Goal: Information Seeking & Learning: Check status

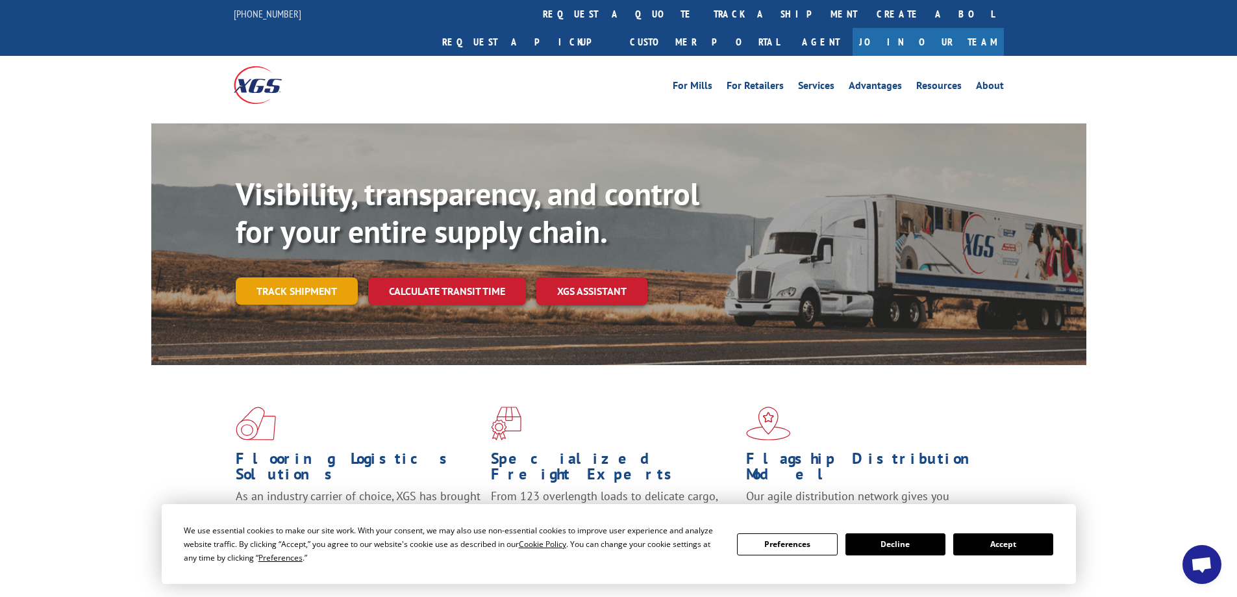
click at [296, 277] on link "Track shipment" at bounding box center [297, 290] width 122 height 27
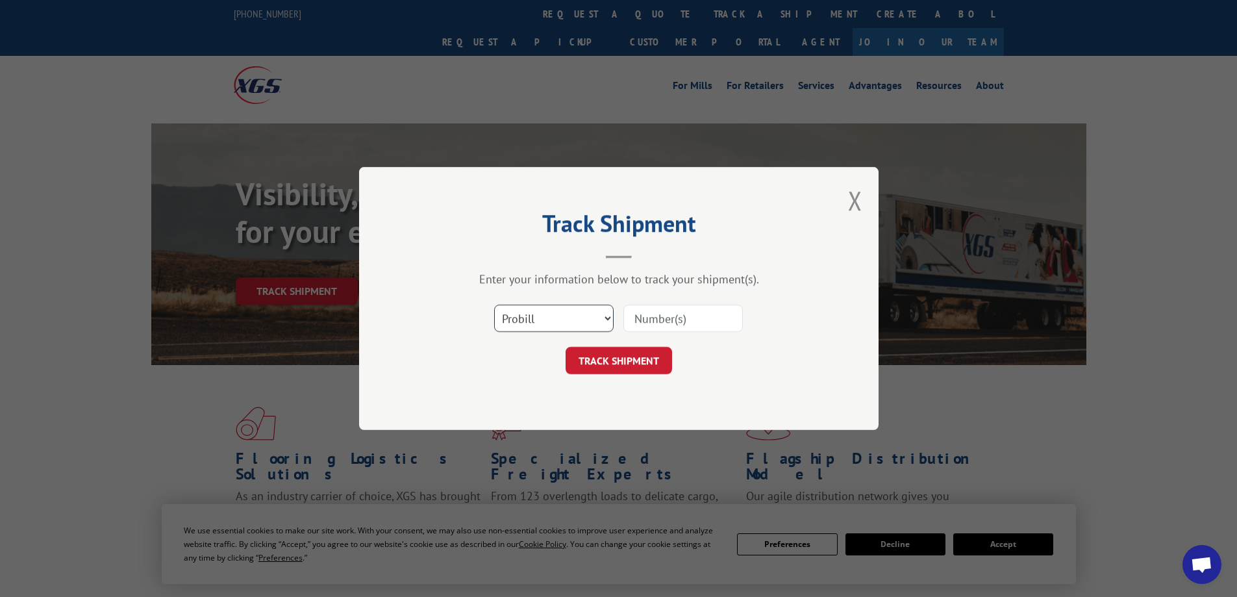
click at [603, 318] on select "Select category... Probill BOL PO" at bounding box center [554, 318] width 120 height 27
select select "bol"
click at [494, 305] on select "Select category... Probill BOL PO" at bounding box center [554, 318] width 120 height 27
click at [661, 322] on input at bounding box center [684, 318] width 120 height 27
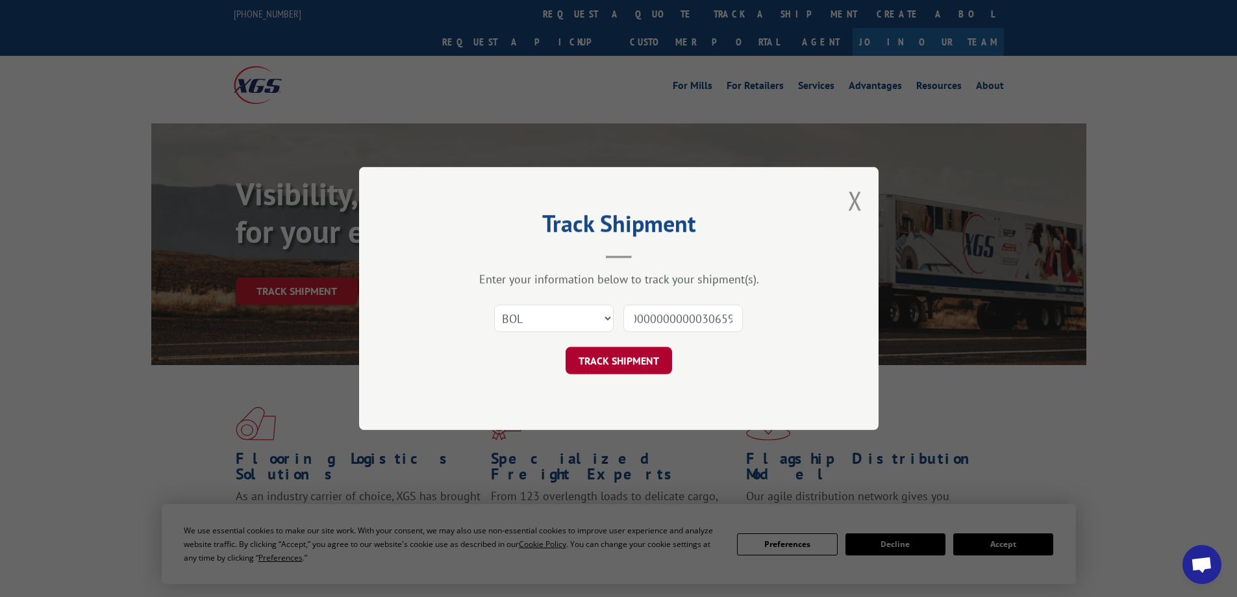
type input "0000000000030659"
click at [625, 368] on button "TRACK SHIPMENT" at bounding box center [619, 360] width 107 height 27
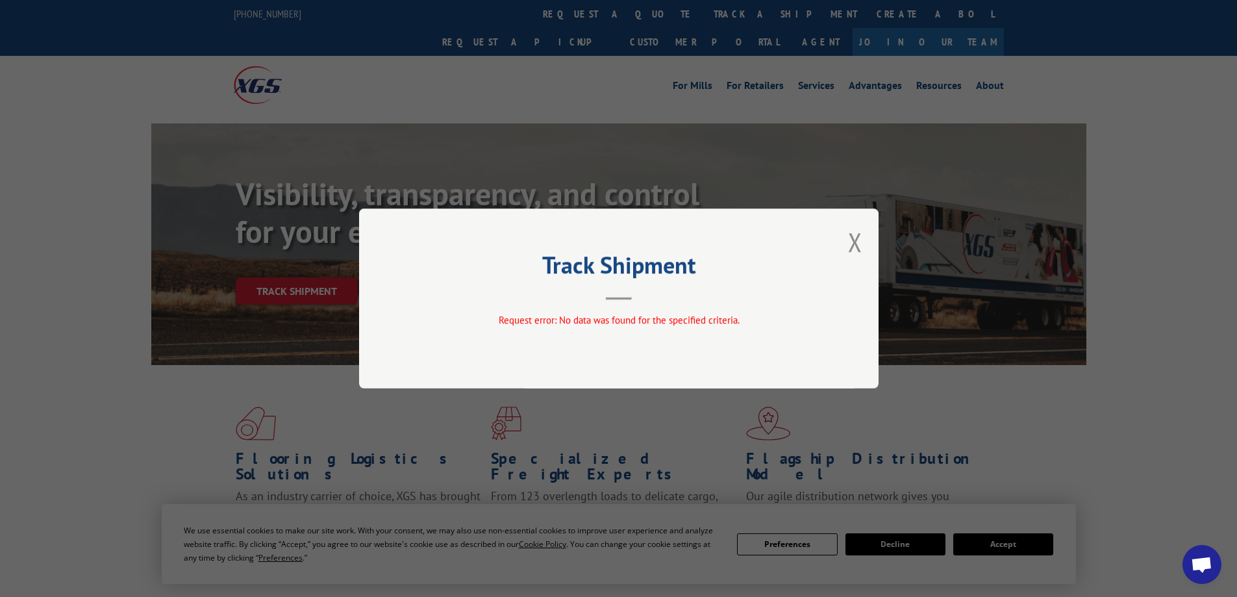
click at [855, 242] on button "Close modal" at bounding box center [855, 242] width 14 height 34
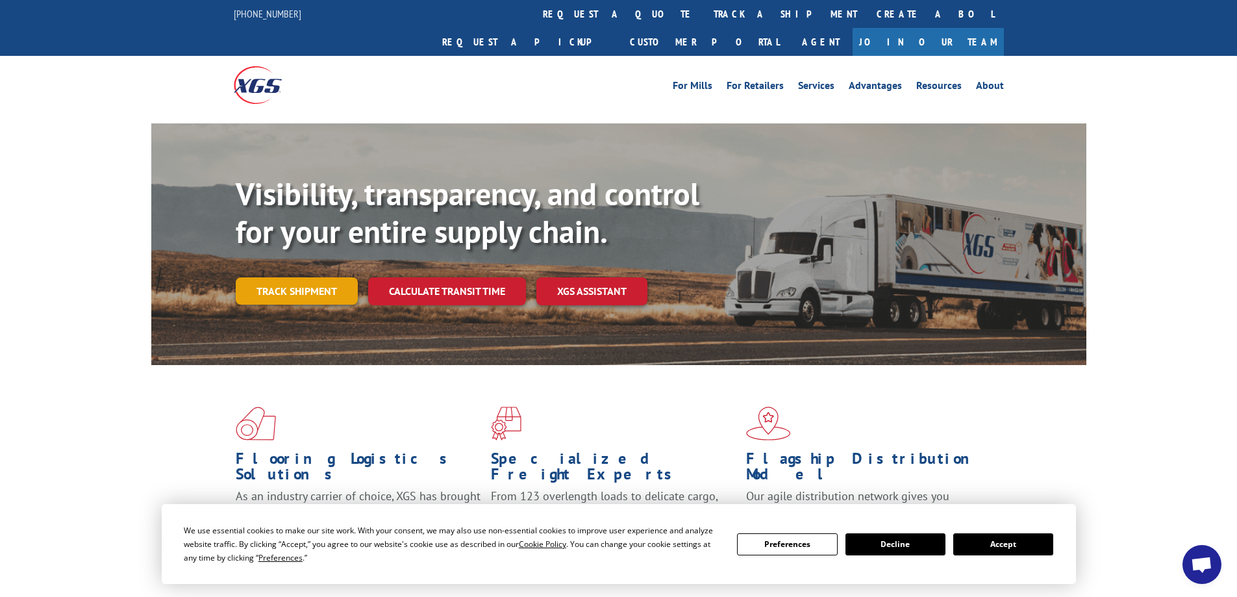
click at [330, 277] on link "Track shipment" at bounding box center [297, 290] width 122 height 27
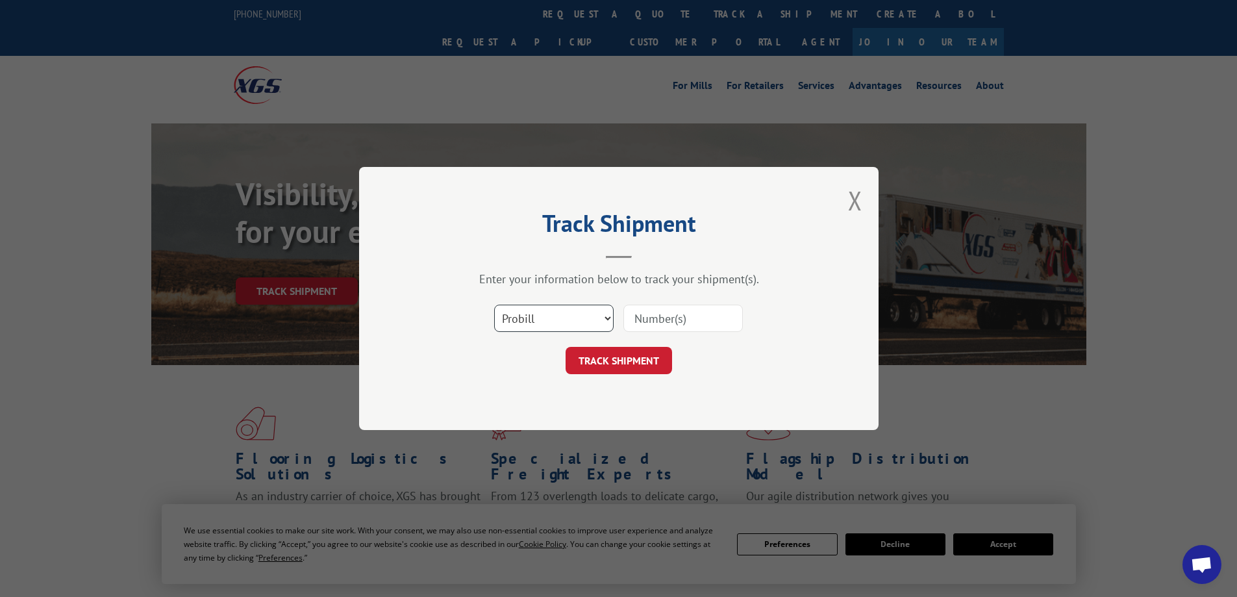
click at [607, 316] on select "Select category... Probill BOL PO" at bounding box center [554, 318] width 120 height 27
select select "bol"
click at [494, 305] on select "Select category... Probill BOL PO" at bounding box center [554, 318] width 120 height 27
click at [650, 318] on input at bounding box center [684, 318] width 120 height 27
type input "30659"
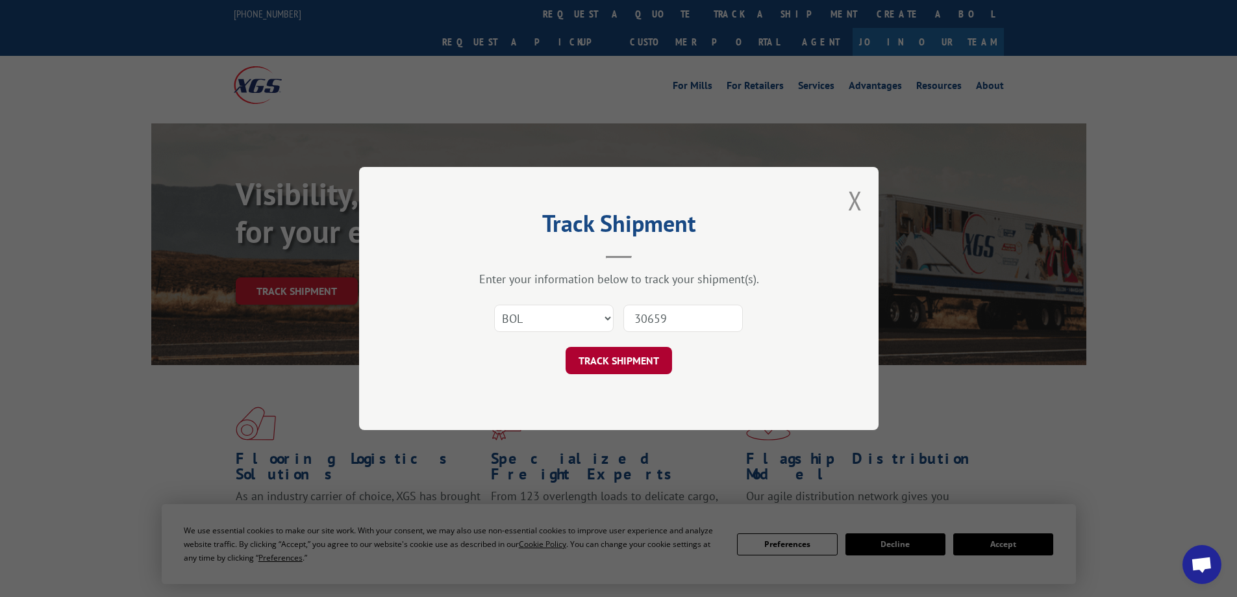
click at [622, 363] on button "TRACK SHIPMENT" at bounding box center [619, 360] width 107 height 27
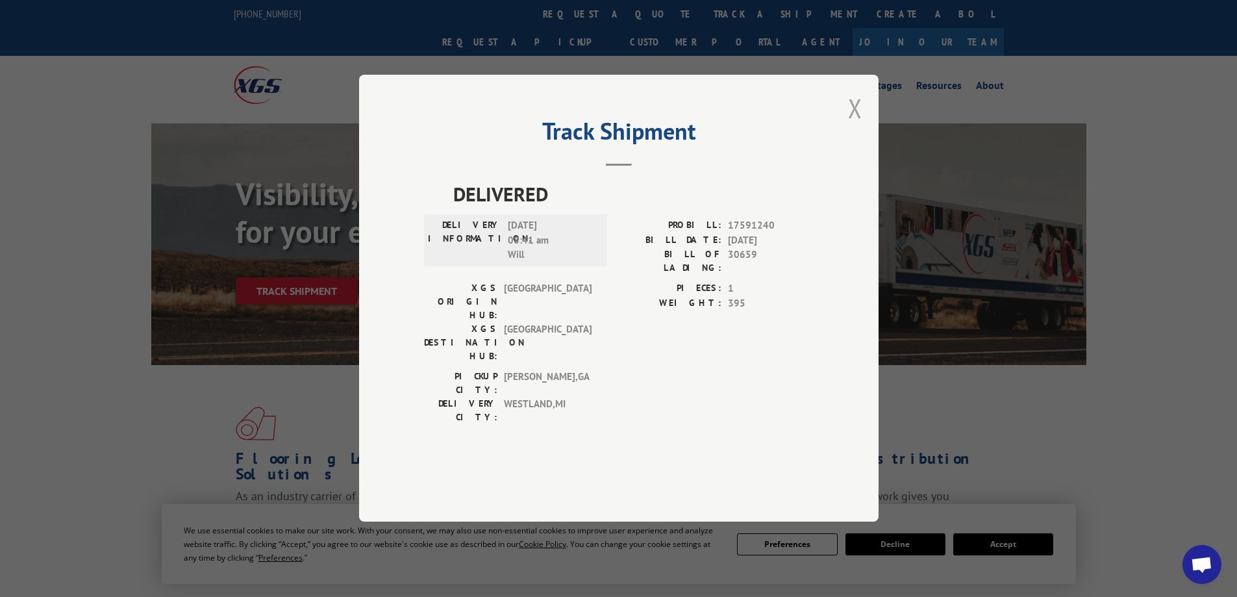
click at [858, 125] on button "Close modal" at bounding box center [855, 108] width 14 height 34
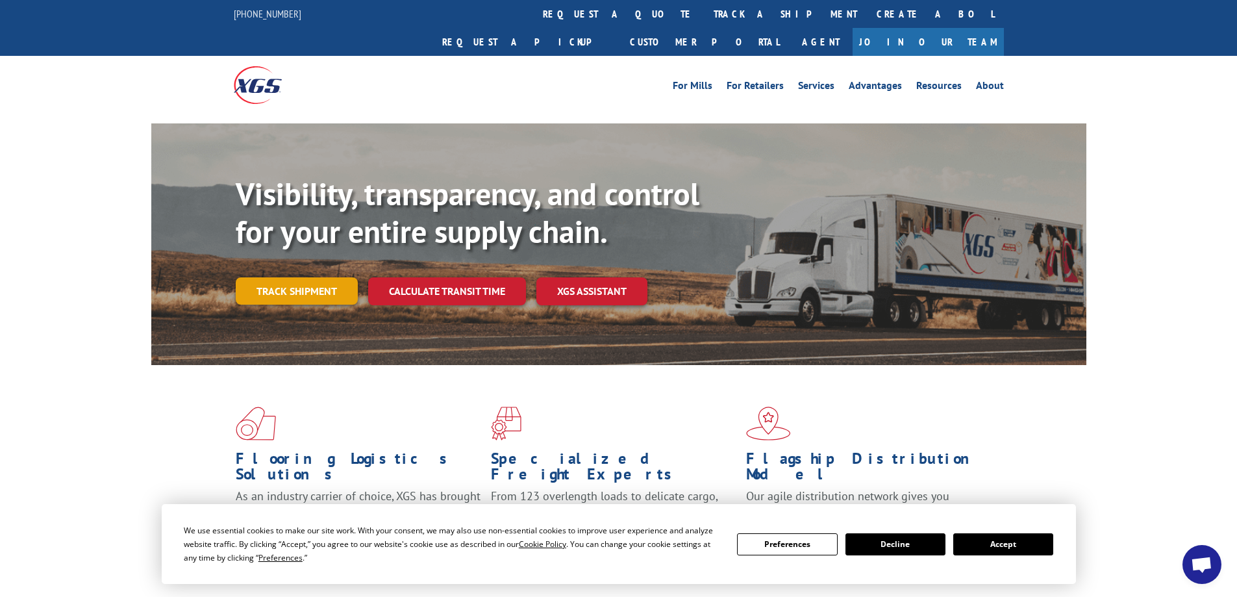
click at [309, 277] on link "Track shipment" at bounding box center [297, 290] width 122 height 27
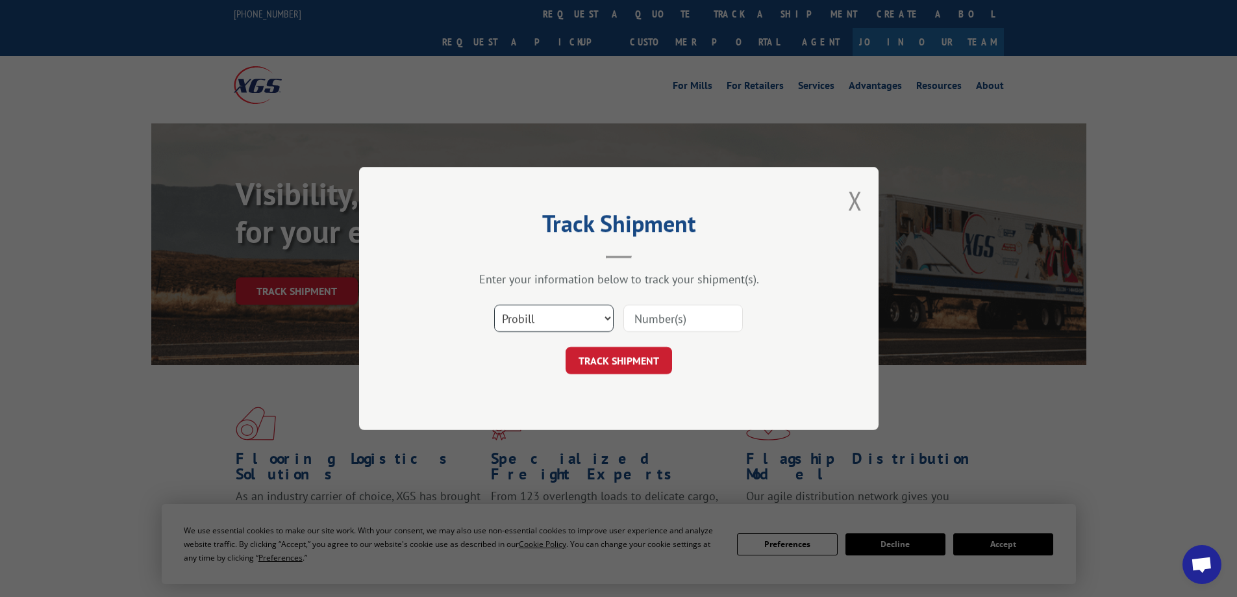
click at [607, 320] on select "Select category... Probill BOL PO" at bounding box center [554, 318] width 120 height 27
select select "bol"
click at [494, 305] on select "Select category... Probill BOL PO" at bounding box center [554, 318] width 120 height 27
click at [665, 323] on input at bounding box center [684, 318] width 120 height 27
type input "30652"
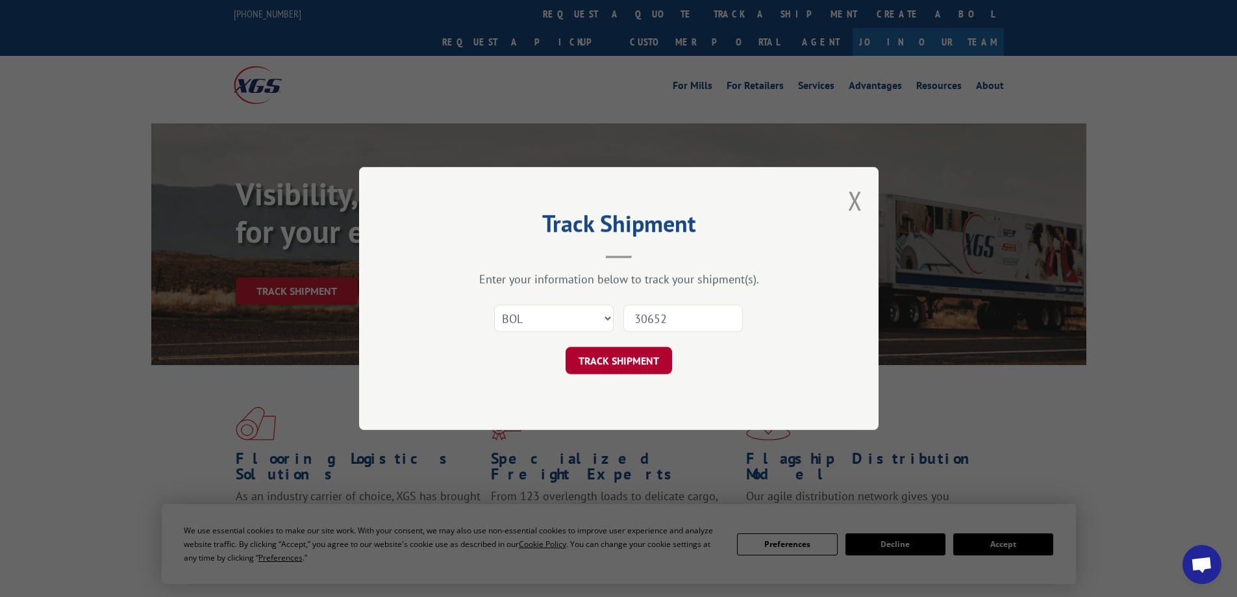
click at [622, 362] on button "TRACK SHIPMENT" at bounding box center [619, 360] width 107 height 27
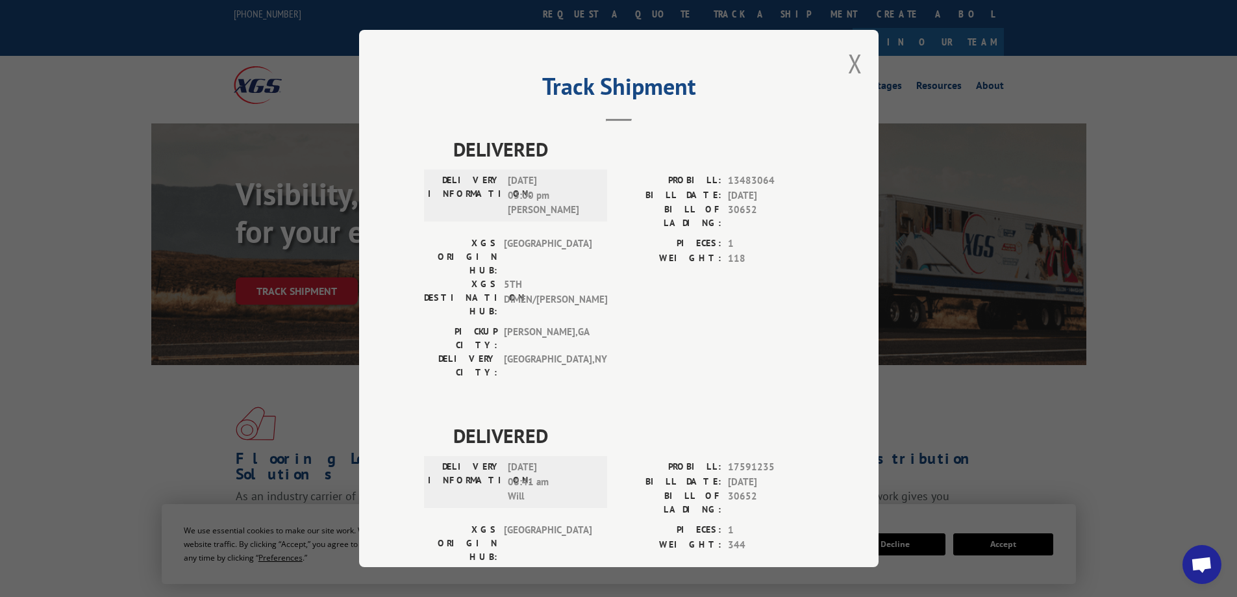
scroll to position [50, 0]
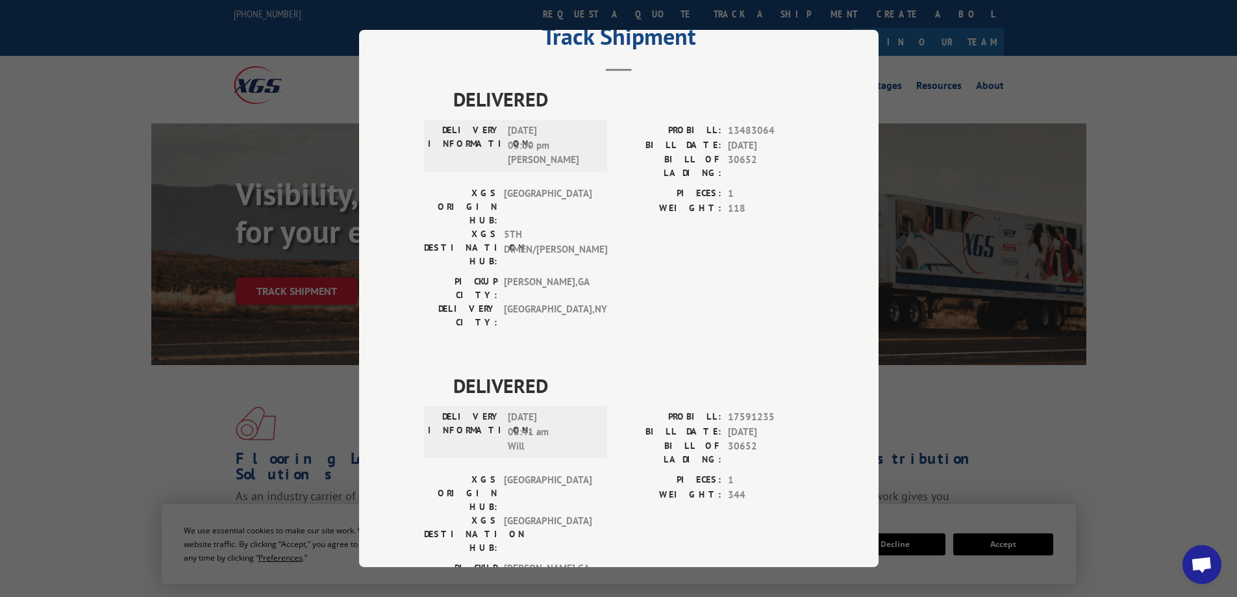
drag, startPoint x: 1183, startPoint y: 72, endPoint x: 1187, endPoint y: 61, distance: 11.7
click at [1184, 69] on div "Track Shipment DELIVERED DELIVERY INFORMATION: [DATE] 03:00 pm [PERSON_NAME] PR…" at bounding box center [618, 298] width 1237 height 597
